Goal: Browse casually

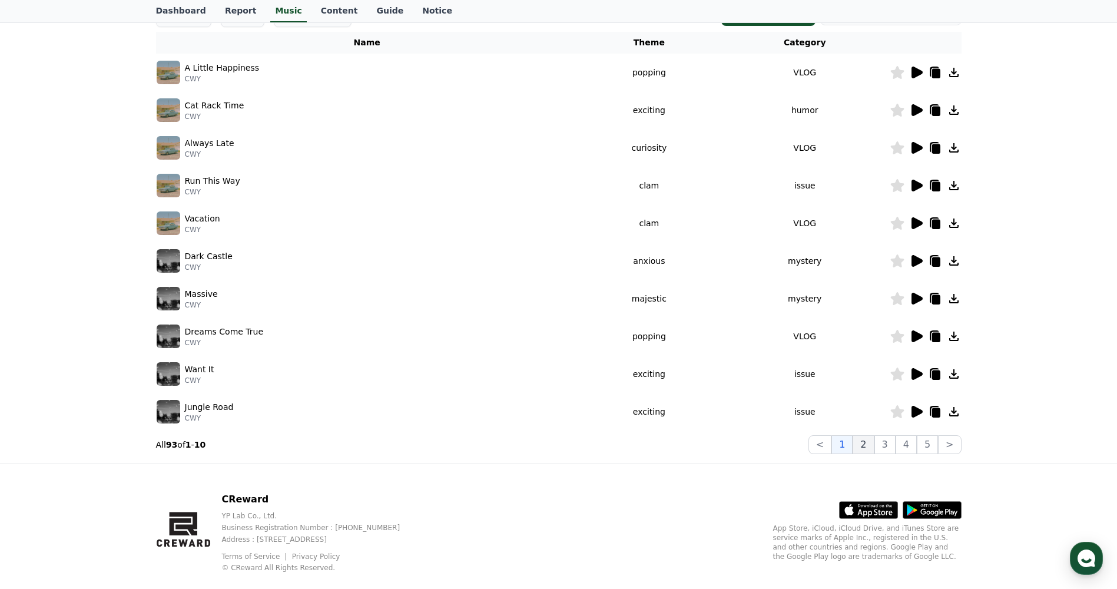
scroll to position [208, 0]
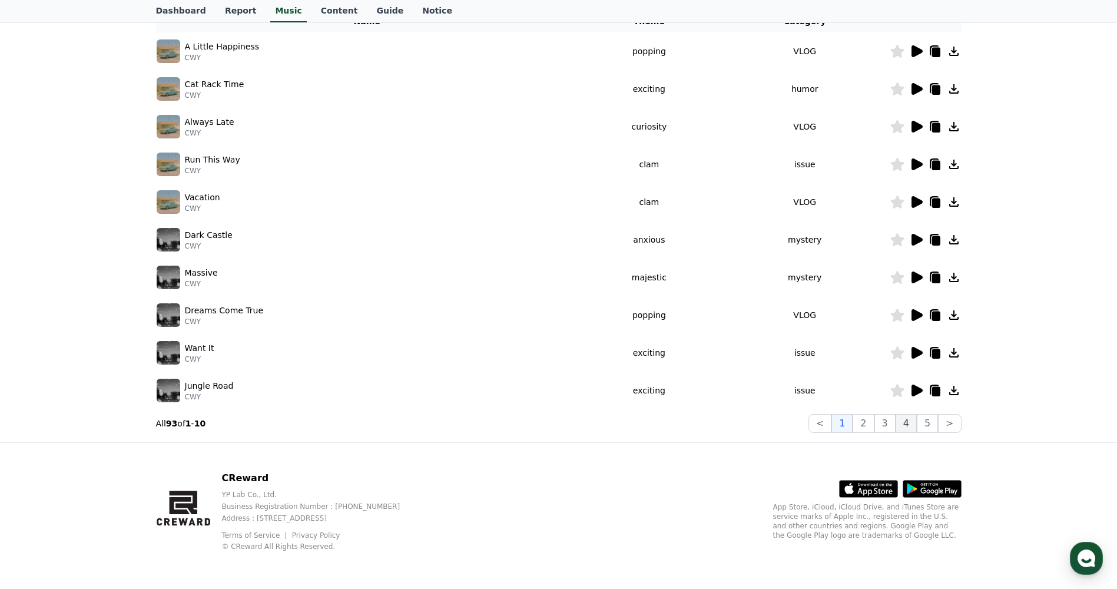
click at [906, 423] on button "4" at bounding box center [905, 423] width 21 height 19
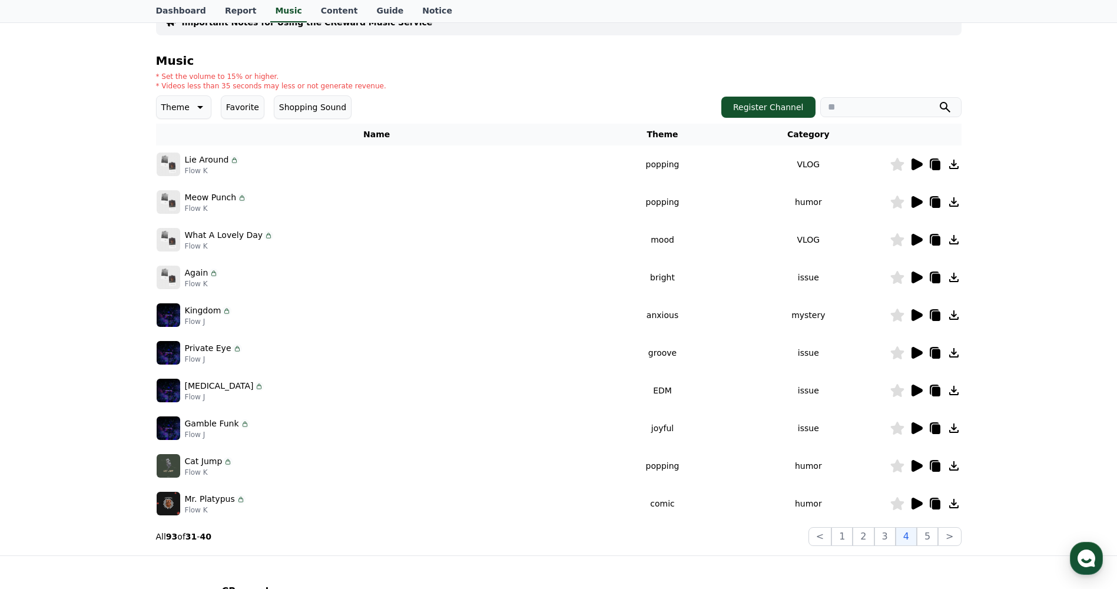
scroll to position [91, 0]
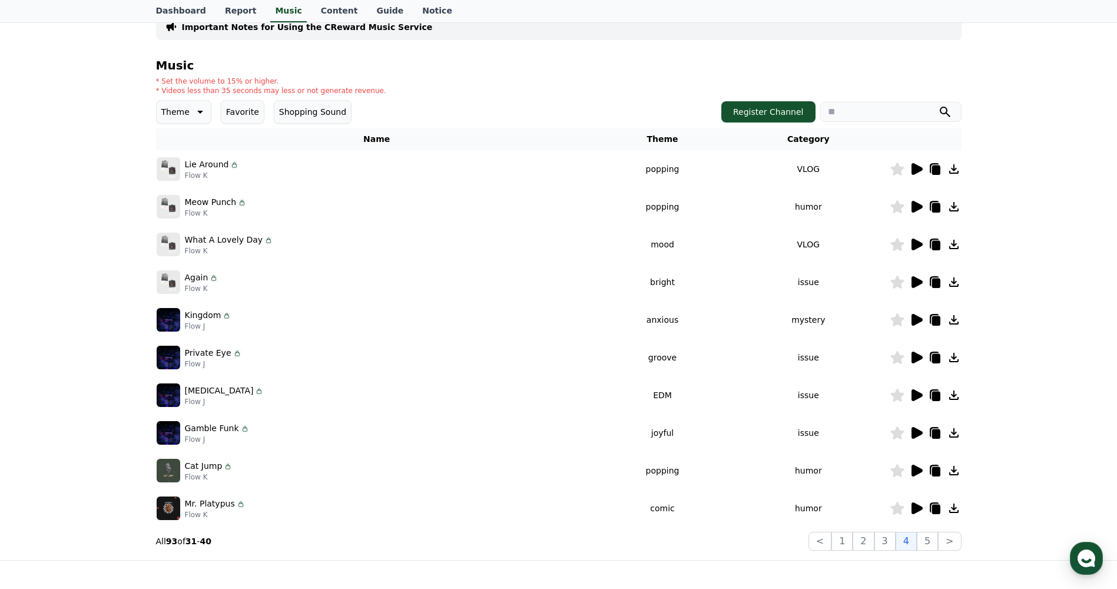
click at [918, 171] on icon at bounding box center [916, 169] width 11 height 12
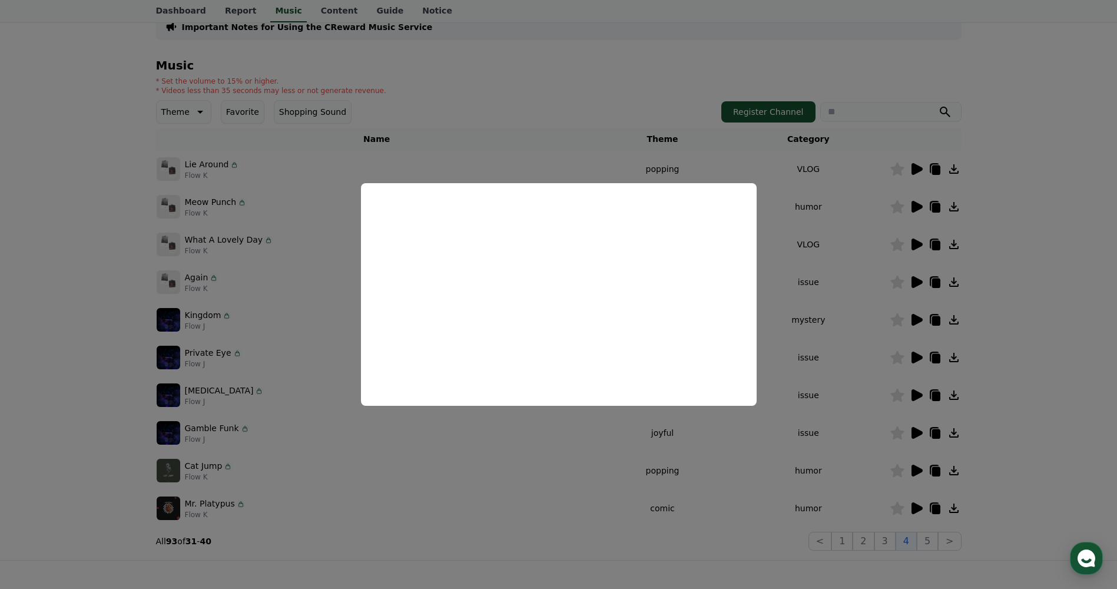
click at [552, 112] on button "close modal" at bounding box center [558, 294] width 1117 height 589
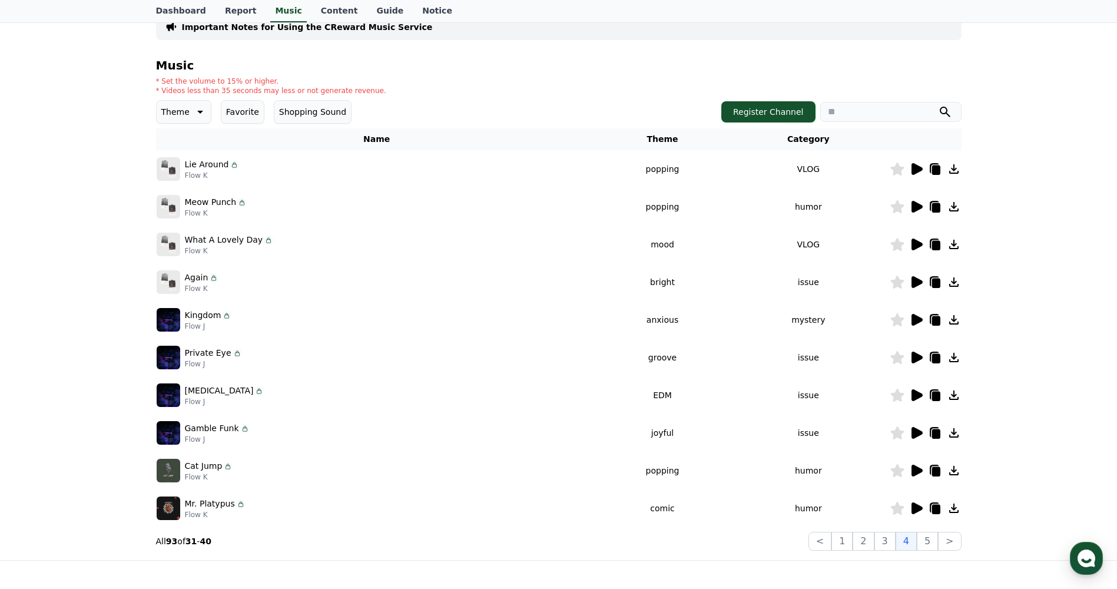
click at [921, 208] on icon at bounding box center [916, 207] width 11 height 12
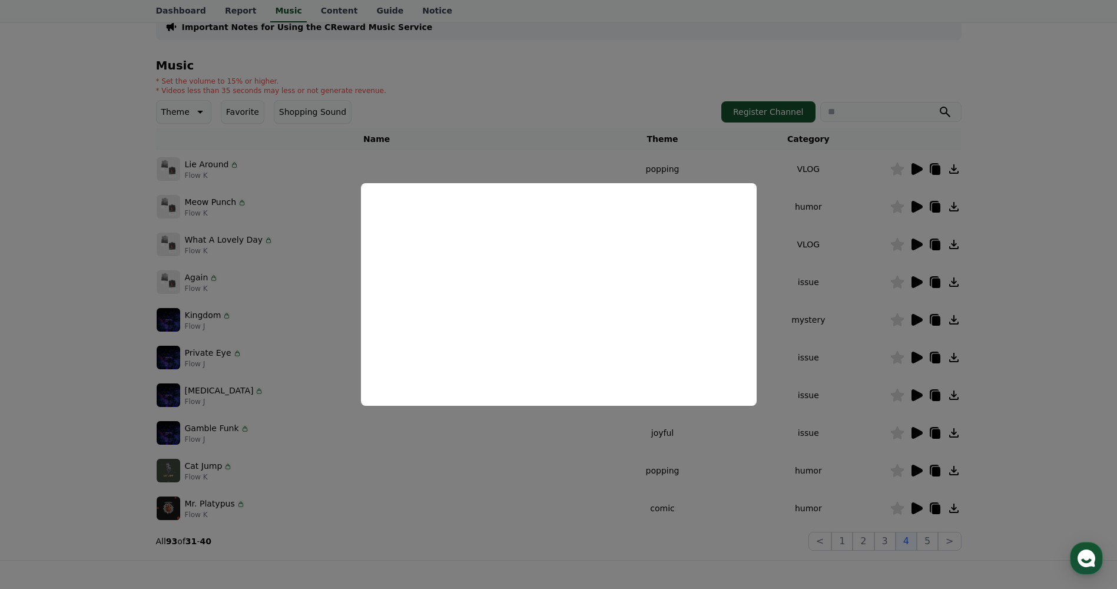
drag, startPoint x: 575, startPoint y: 106, endPoint x: 580, endPoint y: 114, distance: 9.3
click at [575, 105] on button "close modal" at bounding box center [558, 294] width 1117 height 589
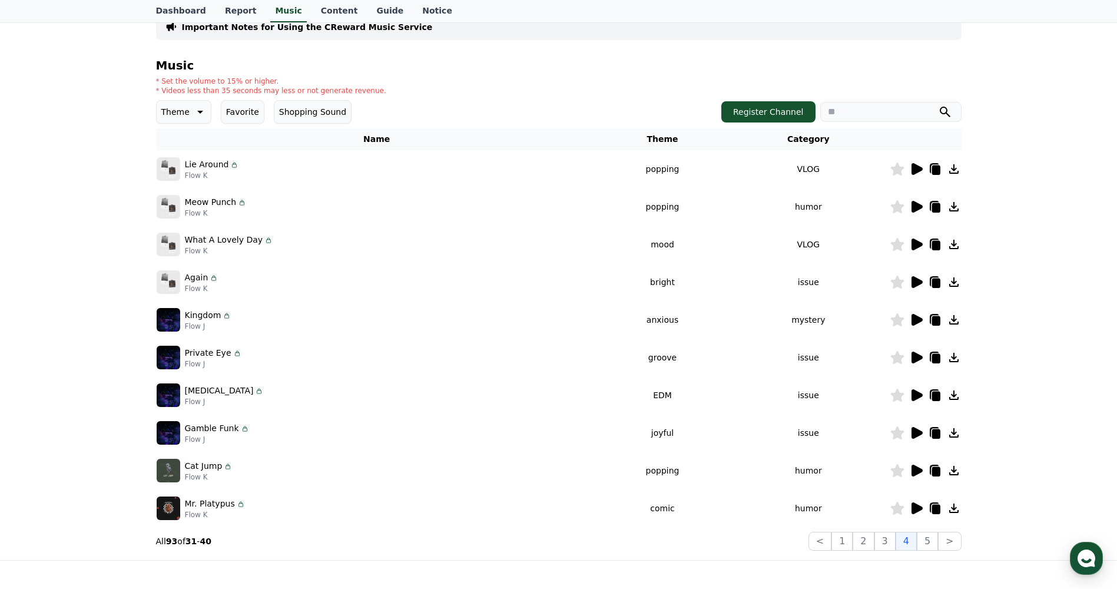
click at [917, 286] on icon at bounding box center [916, 282] width 11 height 12
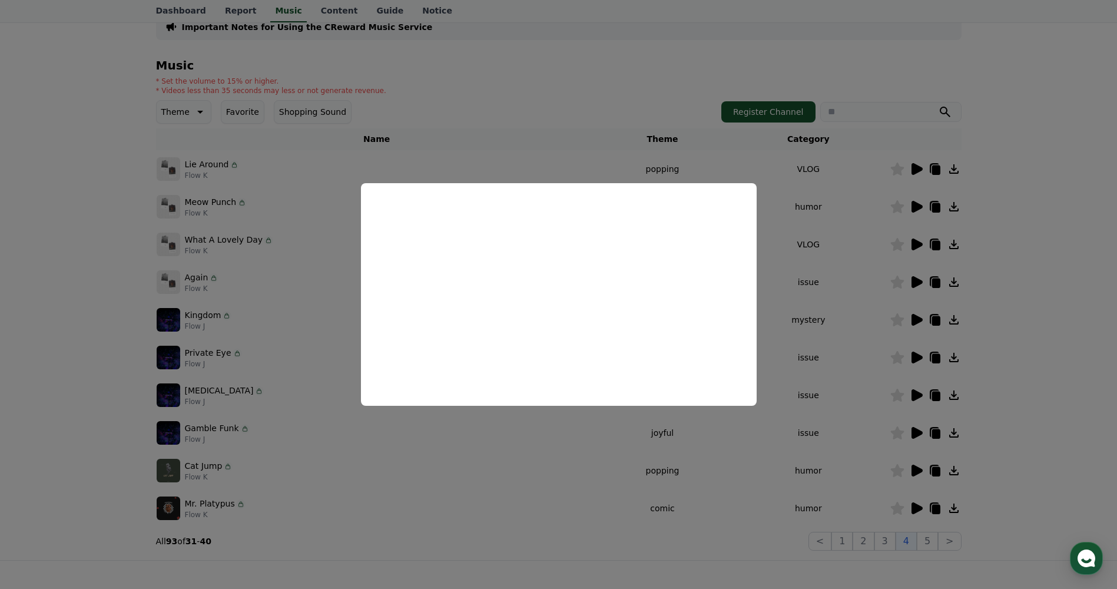
click at [1084, 111] on button "close modal" at bounding box center [558, 294] width 1117 height 589
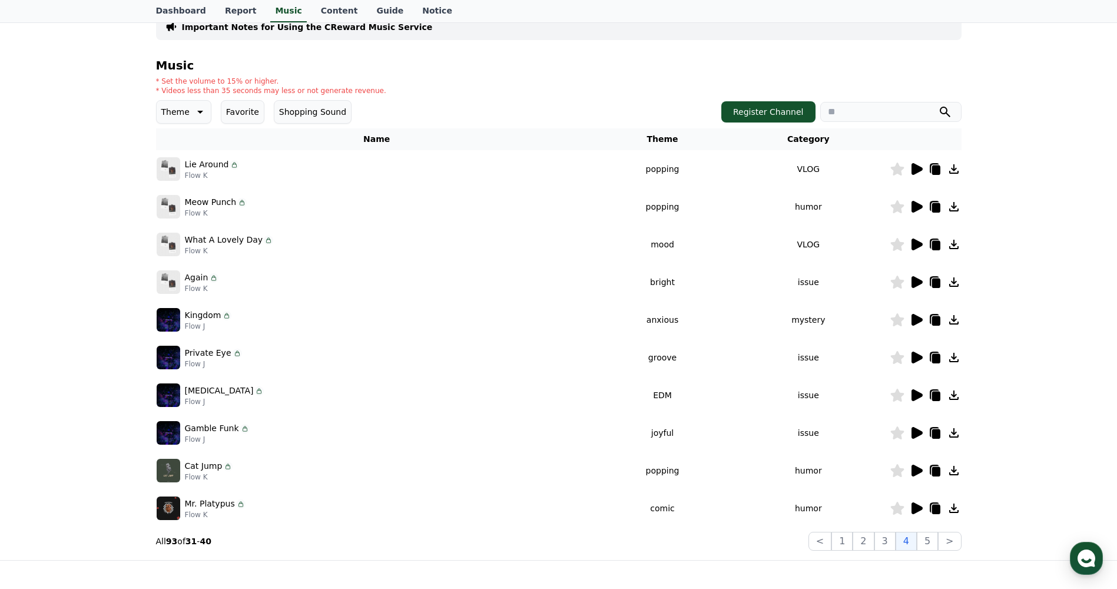
click at [913, 321] on icon at bounding box center [916, 320] width 11 height 12
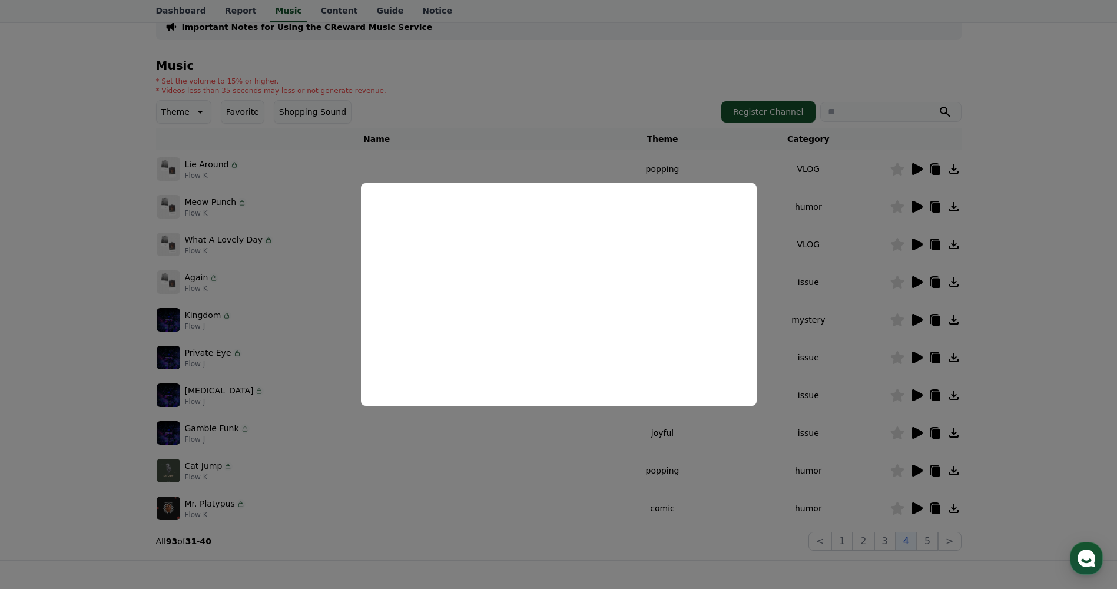
click at [582, 62] on button "close modal" at bounding box center [558, 294] width 1117 height 589
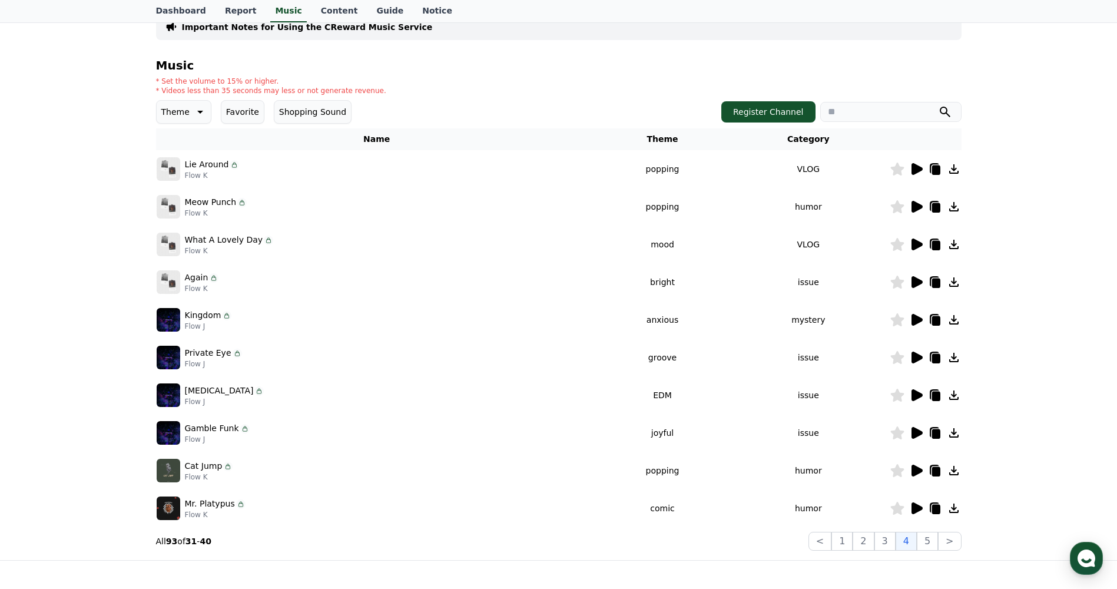
click at [918, 356] on icon at bounding box center [916, 357] width 11 height 12
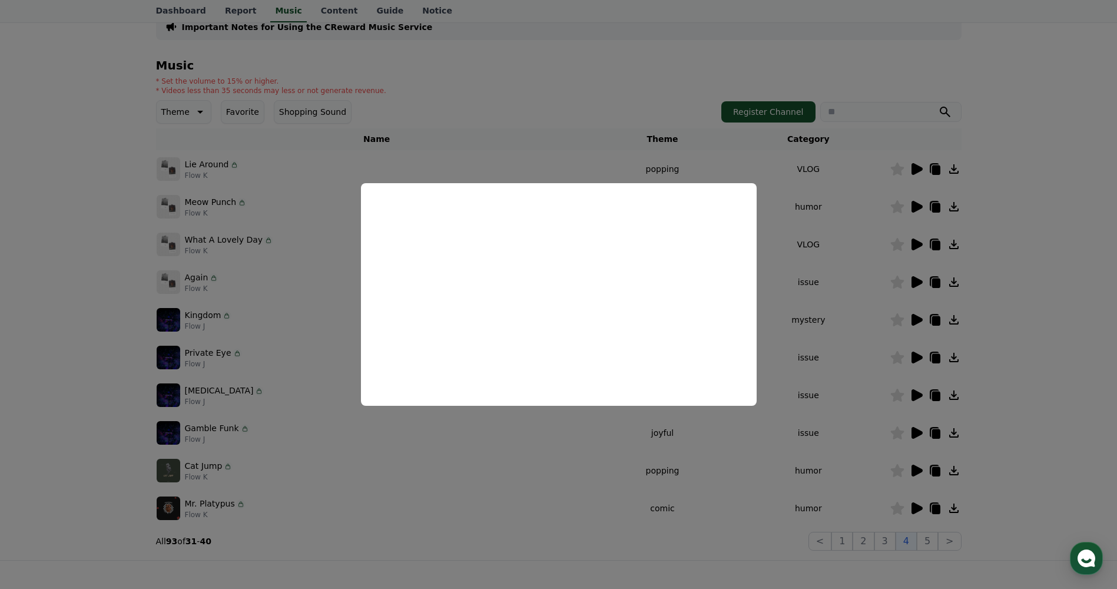
click at [549, 134] on button "close modal" at bounding box center [558, 294] width 1117 height 589
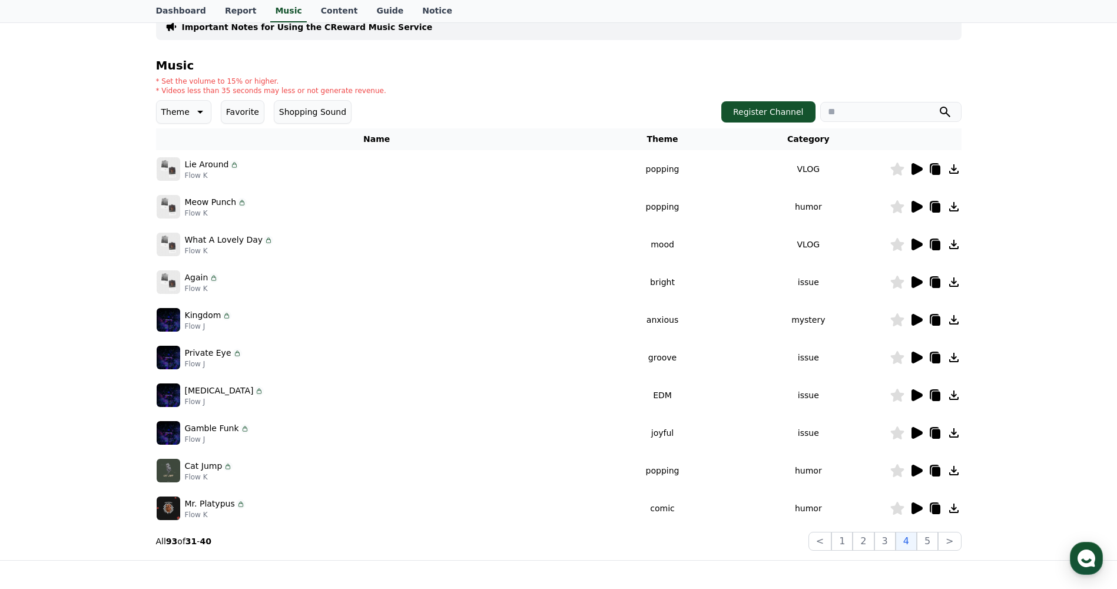
click at [913, 395] on icon at bounding box center [916, 395] width 11 height 12
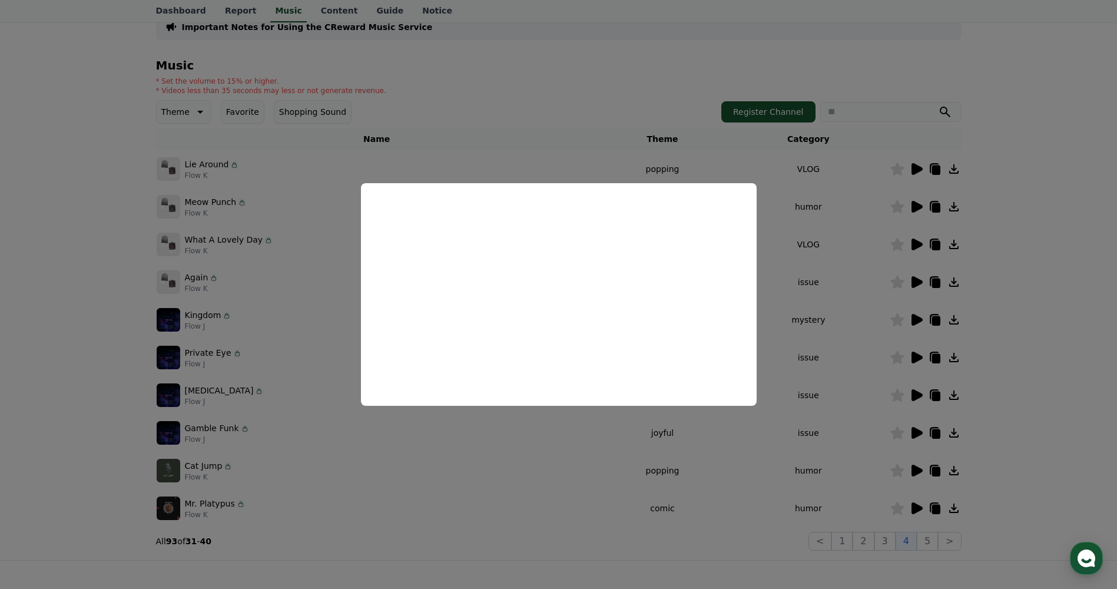
click at [553, 74] on button "close modal" at bounding box center [558, 294] width 1117 height 589
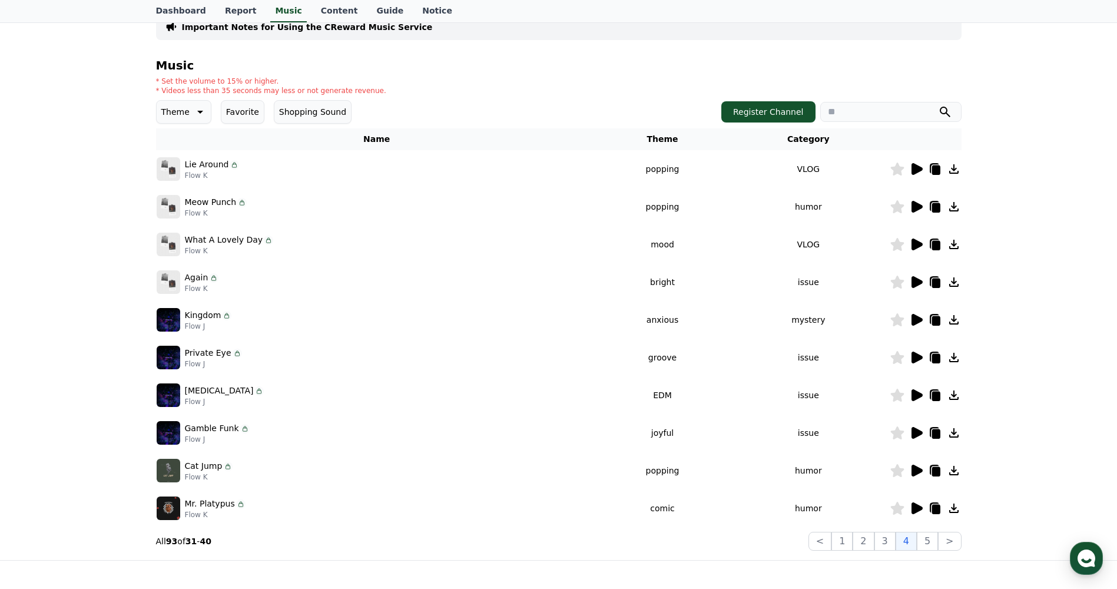
click at [899, 397] on icon at bounding box center [897, 395] width 14 height 13
click at [954, 394] on icon at bounding box center [954, 395] width 14 height 14
click at [806, 35] on div "Important Notes for Using the CReward Music Service" at bounding box center [558, 27] width 805 height 26
click at [736, 46] on div "Important Notes for Using the CReward Music Service Music * Set the volume to 1…" at bounding box center [558, 275] width 805 height 550
